Goal: Information Seeking & Learning: Learn about a topic

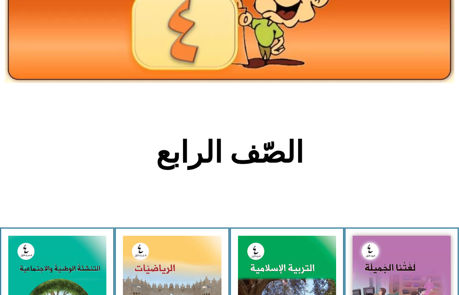
scroll to position [184, 0]
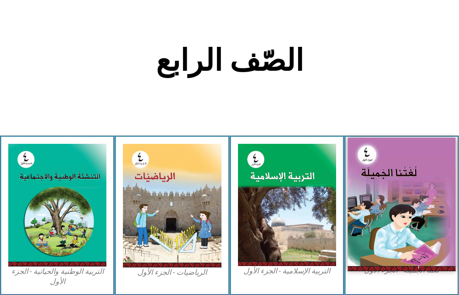
click at [359, 221] on img at bounding box center [402, 203] width 108 height 133
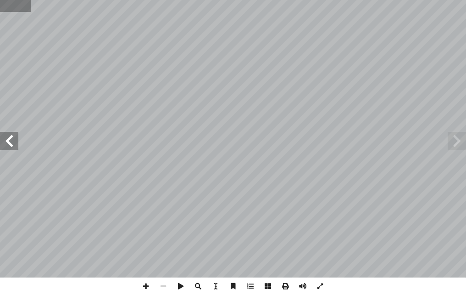
click at [12, 8] on input "text" at bounding box center [15, 6] width 31 height 12
type input "**"
click at [10, 142] on span at bounding box center [9, 141] width 18 height 18
click at [0, 141] on span at bounding box center [9, 141] width 18 height 18
click at [11, 144] on span at bounding box center [9, 141] width 18 height 18
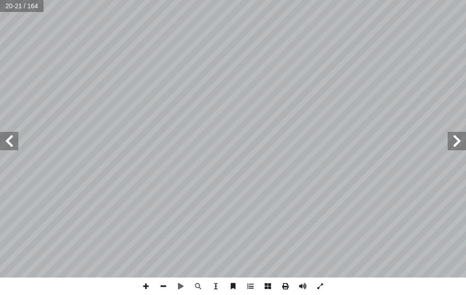
click at [10, 139] on span at bounding box center [9, 141] width 18 height 18
click at [4, 135] on span at bounding box center [9, 141] width 18 height 18
click at [466, 62] on html "الصفحة الرئيسية الصف الأول الصف الثاني الصف الثالث الصف الرابع الصف الخامس الصف…" at bounding box center [233, 31] width 466 height 62
click at [461, 140] on span at bounding box center [457, 141] width 18 height 18
click at [5, 145] on span at bounding box center [9, 141] width 18 height 18
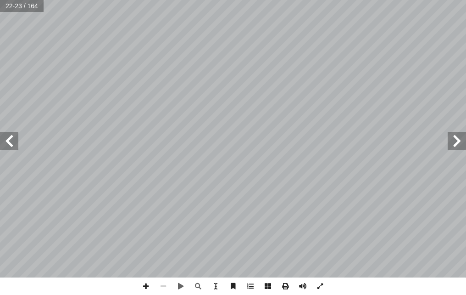
click at [6, 145] on span at bounding box center [9, 141] width 18 height 18
click at [146, 288] on span at bounding box center [145, 285] width 17 height 17
